Goal: Navigation & Orientation: Find specific page/section

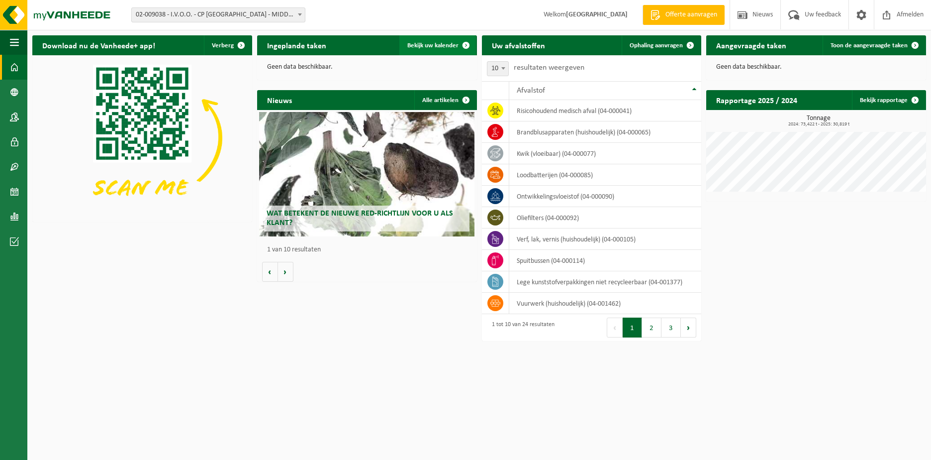
click at [443, 40] on link "Bekijk uw kalender" at bounding box center [437, 45] width 77 height 20
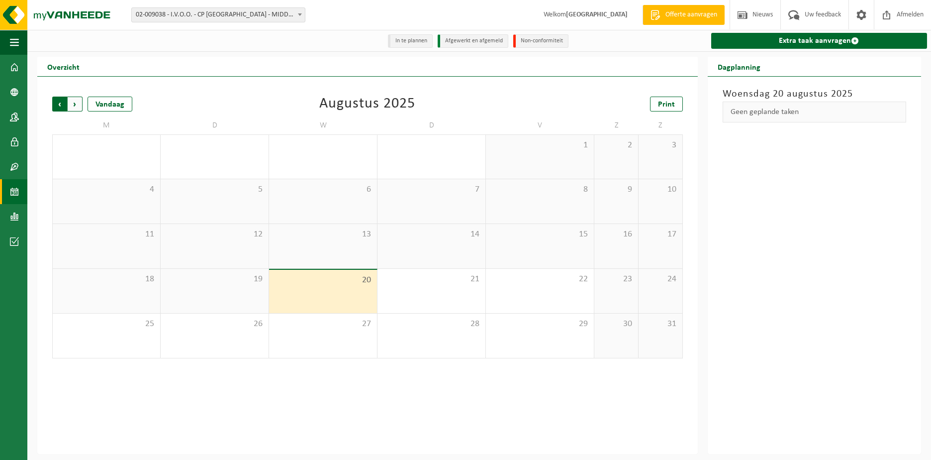
click at [76, 102] on span "Volgende" at bounding box center [75, 104] width 15 height 15
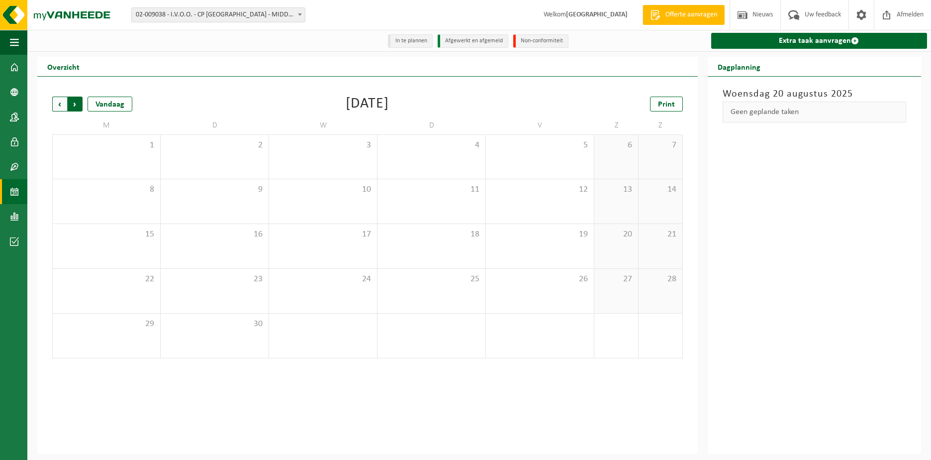
click at [57, 100] on span "Vorige" at bounding box center [59, 104] width 15 height 15
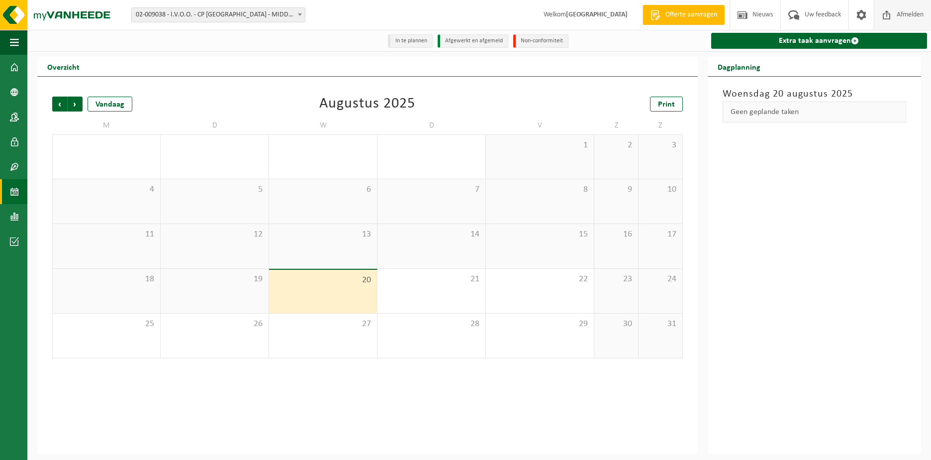
click at [909, 9] on span "Afmelden" at bounding box center [910, 14] width 32 height 29
